Goal: Navigation & Orientation: Find specific page/section

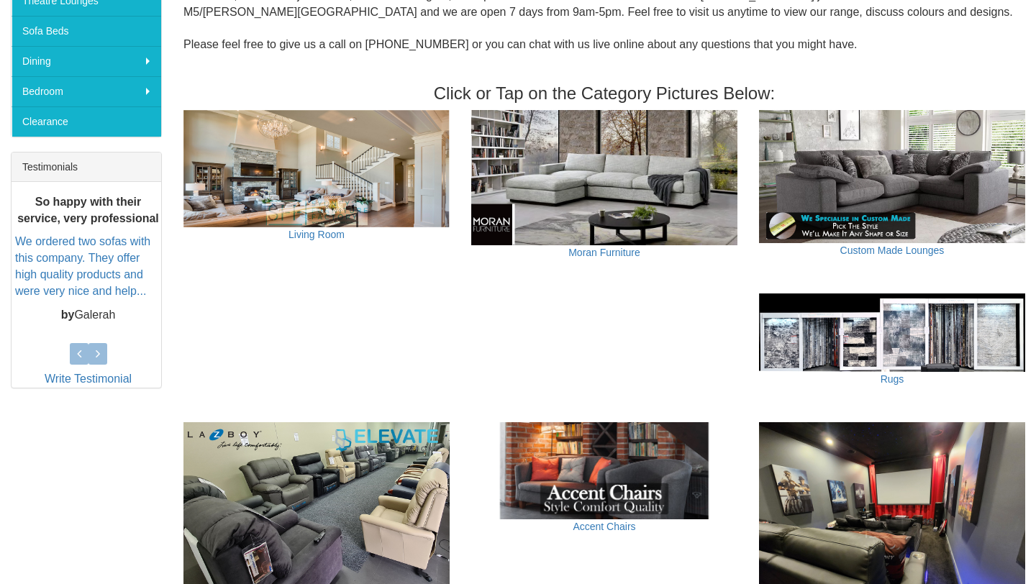
scroll to position [460, 0]
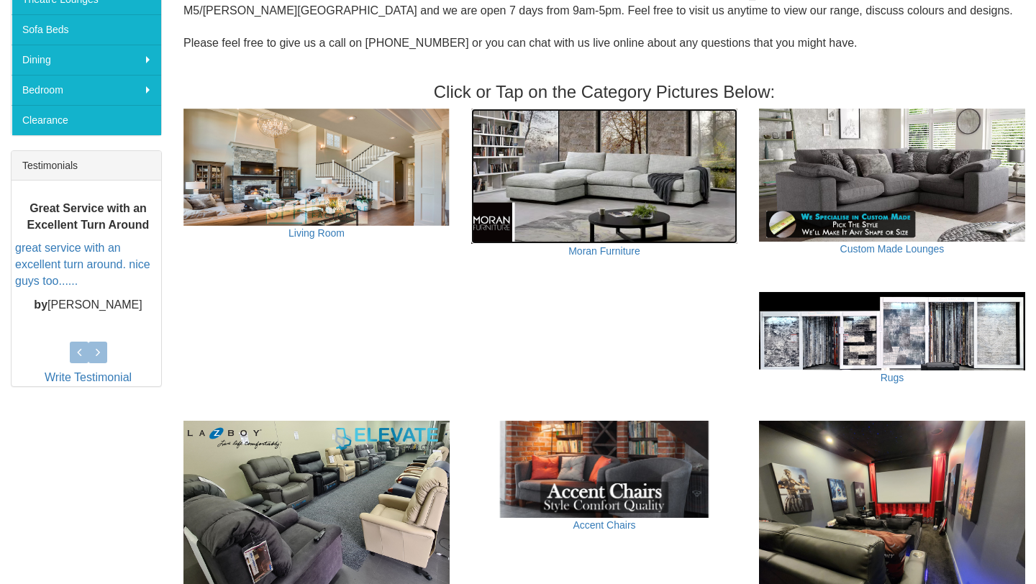
click at [642, 176] on img at bounding box center [604, 176] width 266 height 135
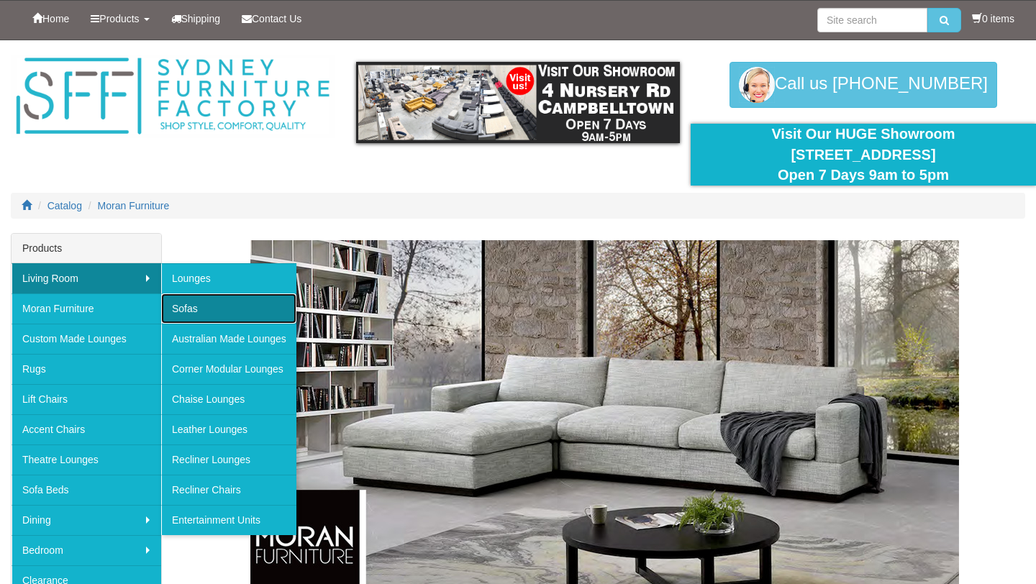
click at [225, 307] on link "Sofas" at bounding box center [228, 309] width 135 height 30
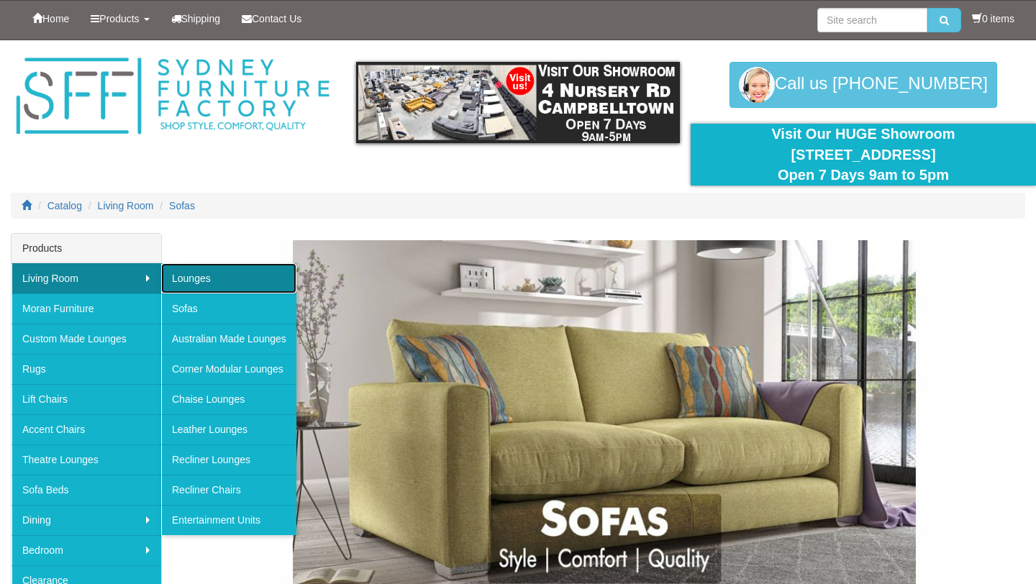
click at [212, 281] on link "Lounges" at bounding box center [228, 278] width 135 height 30
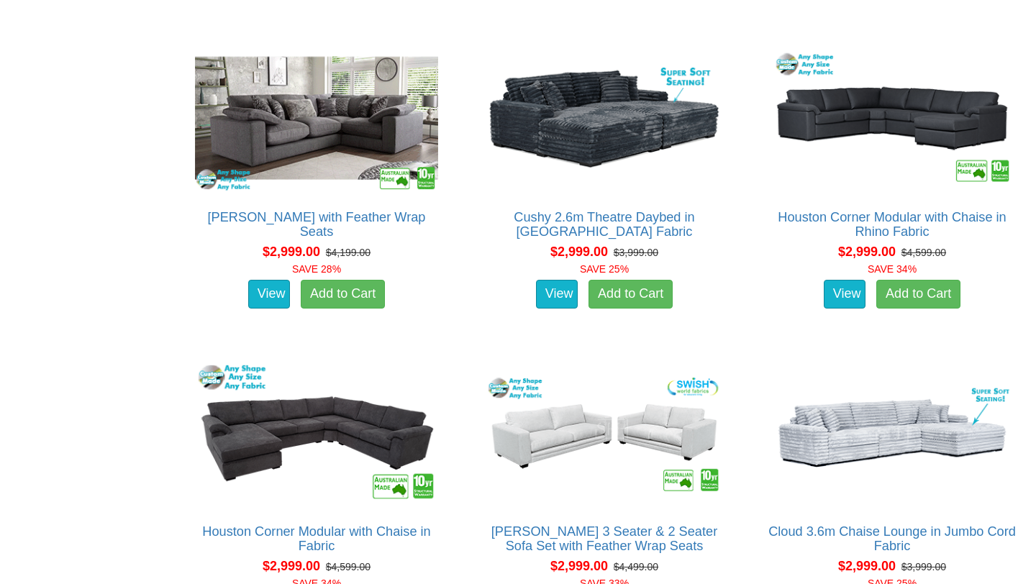
scroll to position [5215, 0]
